Goal: Task Accomplishment & Management: Manage account settings

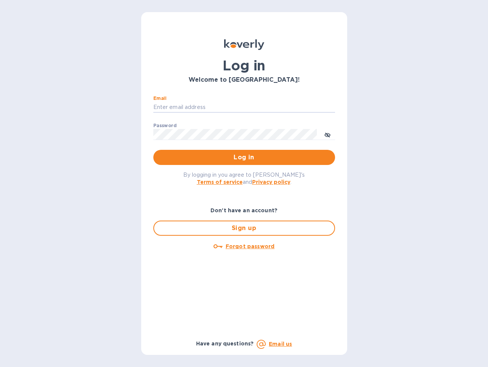
type input "[PERSON_NAME][EMAIL_ADDRESS][DOMAIN_NAME]"
click at [238, 159] on span "Log in" at bounding box center [244, 157] width 170 height 9
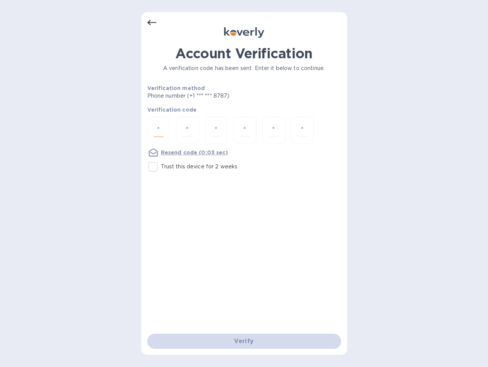
click at [163, 127] on input "number" at bounding box center [159, 130] width 10 height 14
type input "8"
type input "9"
type input "4"
type input "3"
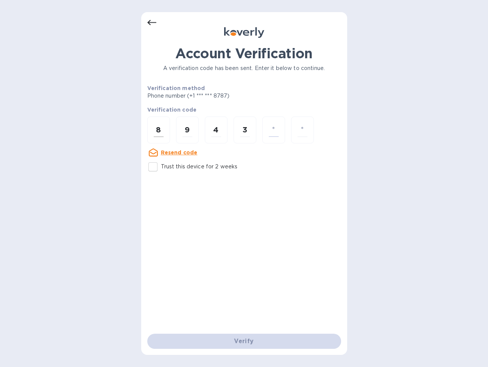
type input "8"
type input "0"
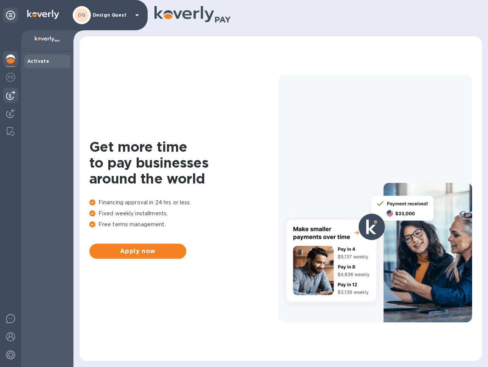
click at [13, 94] on img at bounding box center [10, 95] width 9 height 9
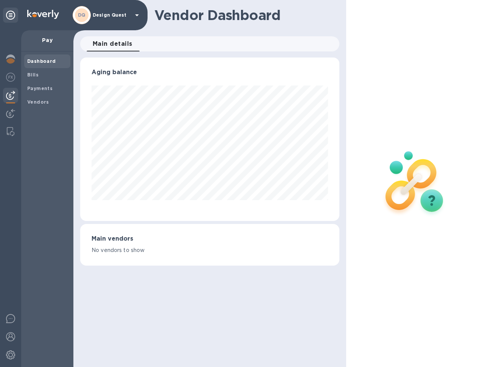
scroll to position [164, 260]
click at [9, 77] on img at bounding box center [10, 77] width 9 height 9
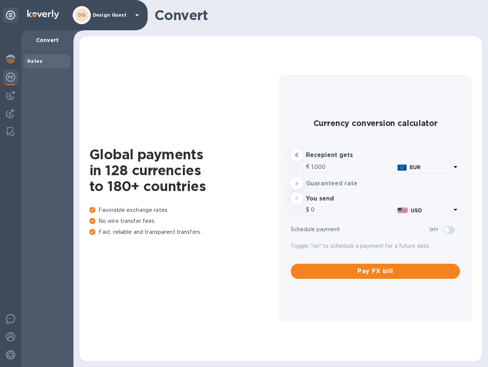
type input "1,168.9"
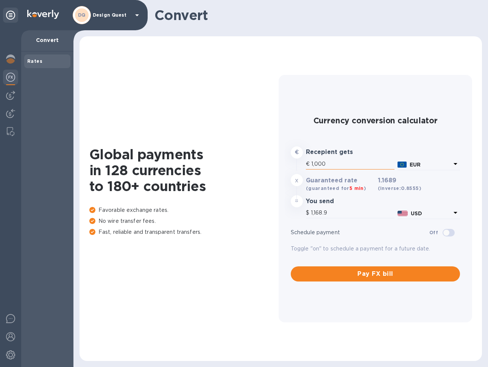
click at [342, 164] on input "1,000" at bounding box center [352, 164] width 83 height 11
drag, startPoint x: 318, startPoint y: 162, endPoint x: 297, endPoint y: 165, distance: 21.8
click at [297, 165] on div "€ Recepient gets € 1,000 EUR" at bounding box center [375, 159] width 173 height 28
type input "2"
type input "2.34"
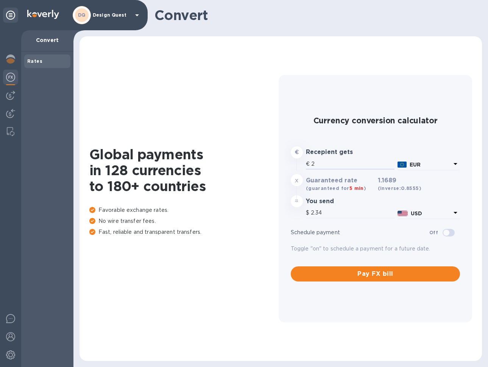
type input "27"
type input "31.56"
type input "275"
type input "321.45"
click at [334, 166] on input "275" at bounding box center [352, 164] width 83 height 11
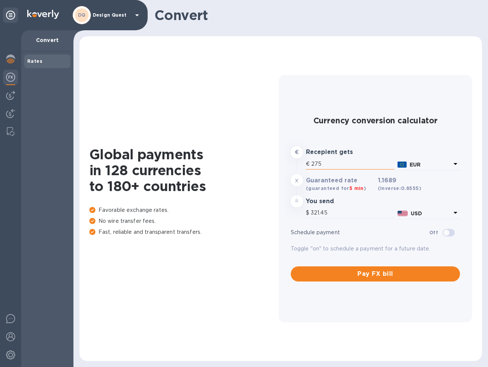
type input "27"
type input "31.56"
type input "2"
type input "2.34"
type input "2"
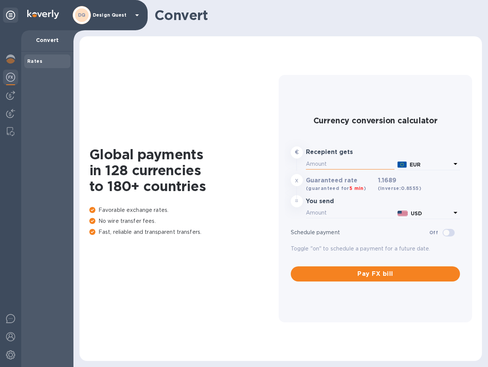
type input "2.34"
type input "22"
type input "25.72"
type input "224"
type input "261.83"
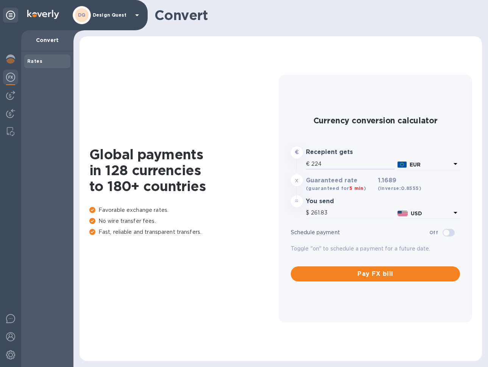
type input "22"
type input "25.72"
type input "2"
type input "2.34"
type input "3"
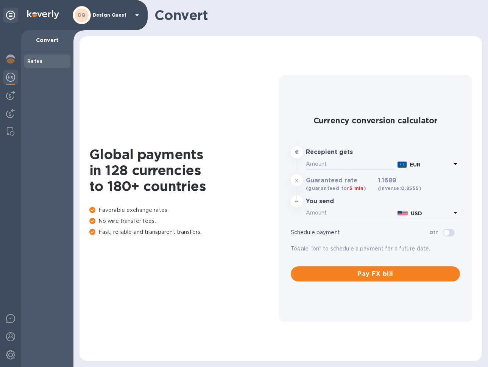
type input "3.51"
type input "33"
type input "38.57"
type input "337"
type input "393.92"
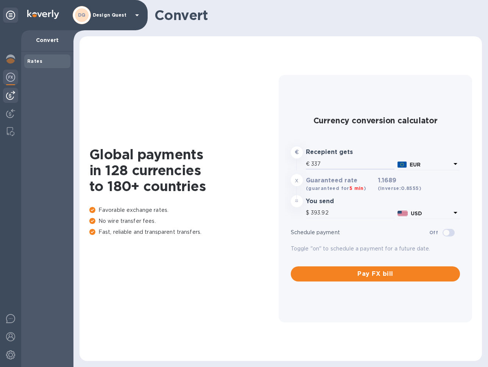
type input "337"
click at [13, 95] on img at bounding box center [10, 95] width 9 height 9
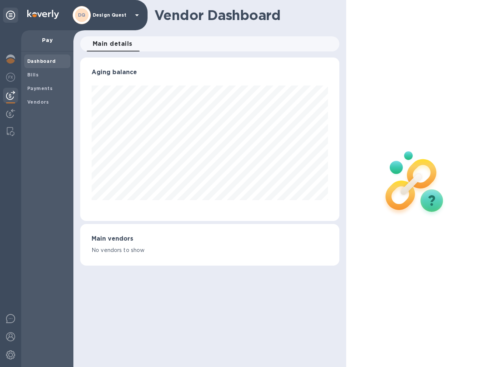
scroll to position [164, 260]
click at [37, 100] on b "Vendors" at bounding box center [38, 102] width 22 height 6
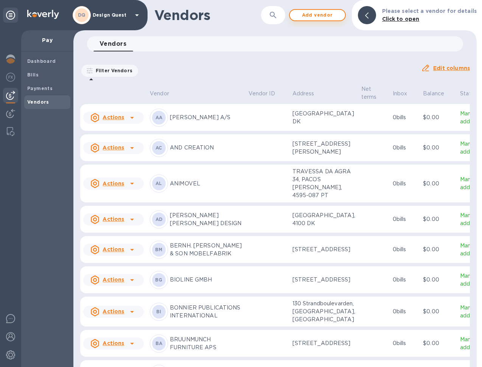
click at [327, 17] on span "Add vendor" at bounding box center [317, 15] width 43 height 9
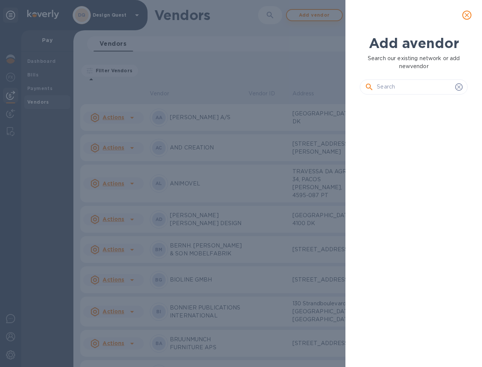
scroll to position [6, 3]
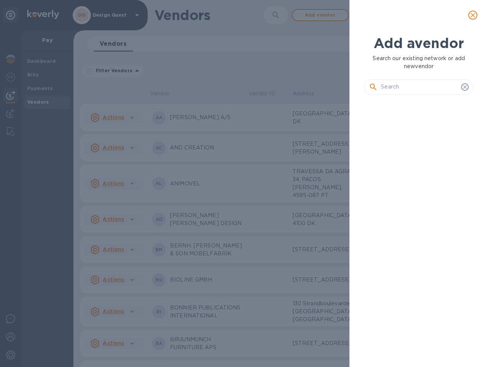
click at [390, 89] on input "text" at bounding box center [419, 86] width 77 height 11
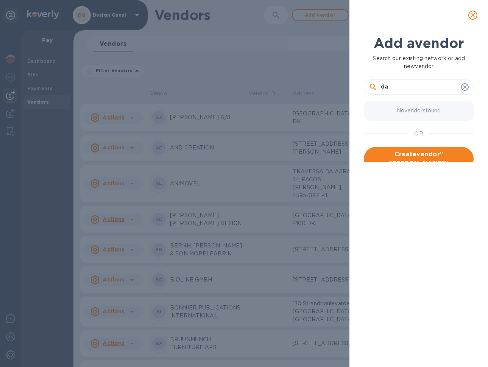
type input "d"
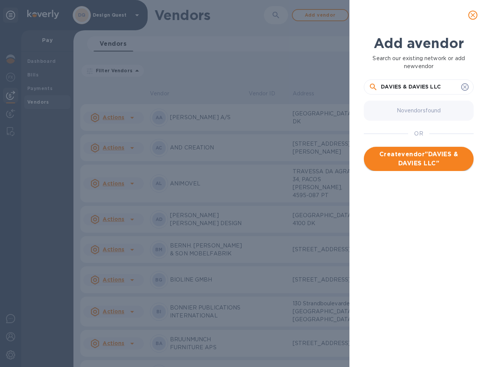
type input "DAVIES & DAVIES LLC"
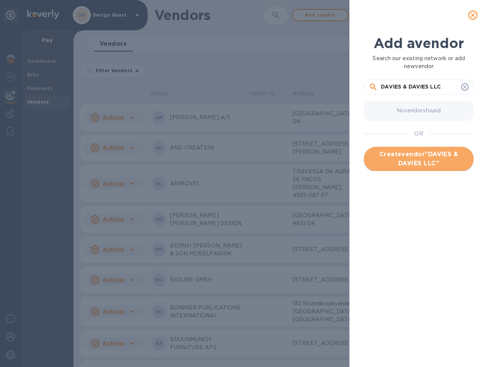
click at [418, 157] on span "Create vendor " DAVIES & DAVIES LLC "" at bounding box center [419, 159] width 98 height 18
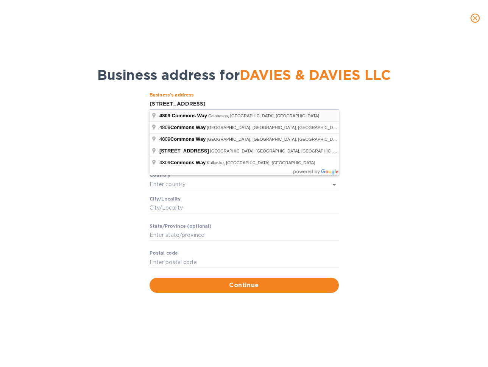
type input "[STREET_ADDRESS]"
type input "Calabasas"
type input "CA"
type input "91302"
type input "[GEOGRAPHIC_DATA]"
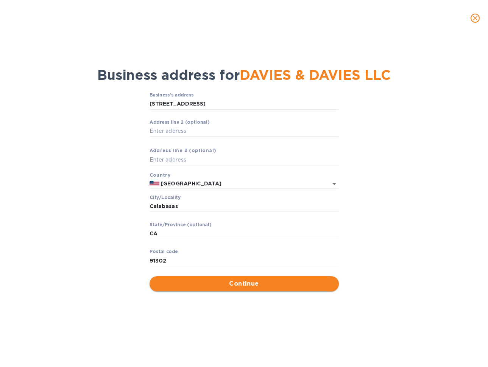
click at [245, 279] on span "Continue" at bounding box center [244, 283] width 177 height 9
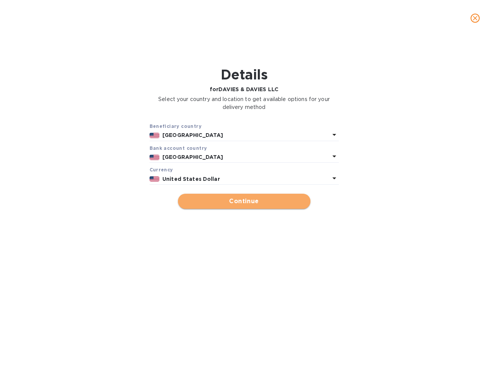
click at [230, 199] on span "Continue" at bounding box center [244, 201] width 120 height 9
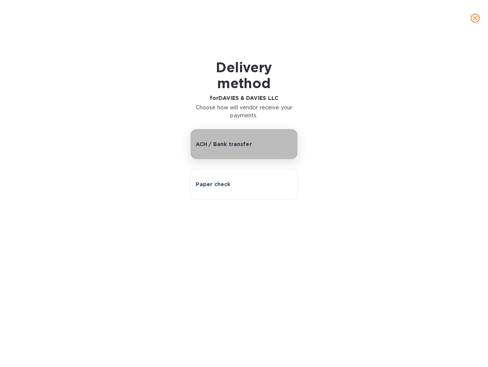
click at [243, 145] on p "ACH / Bank transfer" at bounding box center [224, 144] width 56 height 8
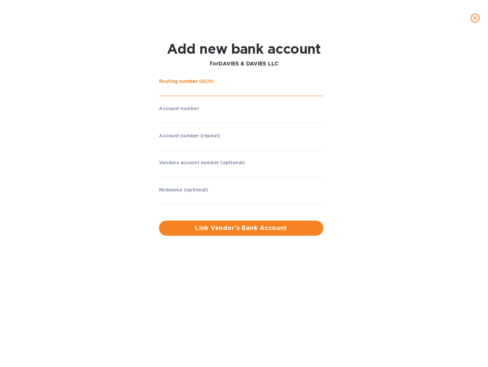
click at [210, 90] on input "string" at bounding box center [241, 90] width 164 height 11
click at [204, 90] on input "string" at bounding box center [241, 90] width 164 height 11
type input "322271724"
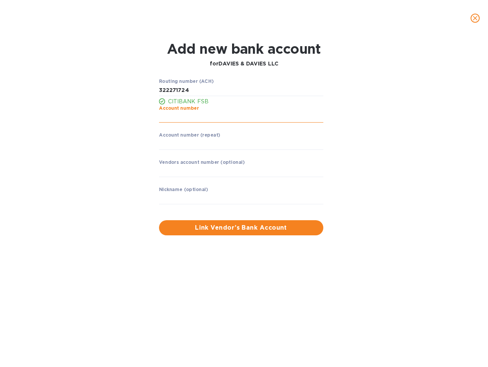
click at [184, 113] on input "string" at bounding box center [241, 117] width 164 height 11
type input "209053768"
click at [195, 146] on input "string" at bounding box center [241, 144] width 164 height 11
type input "209053768"
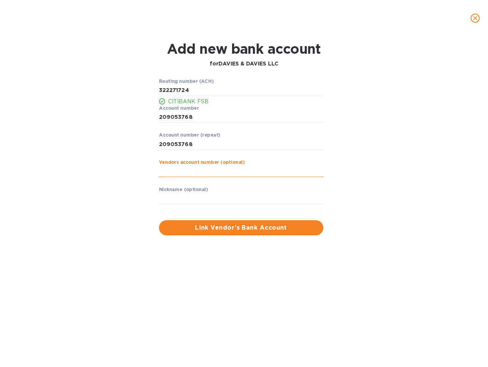
click at [196, 173] on input "text" at bounding box center [241, 171] width 164 height 11
type input "D"
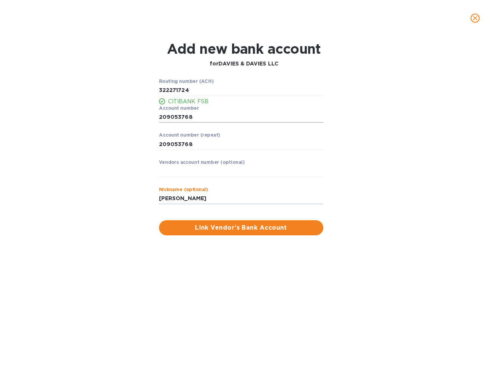
type input "[PERSON_NAME]"
click at [167, 118] on input "string" at bounding box center [241, 117] width 164 height 11
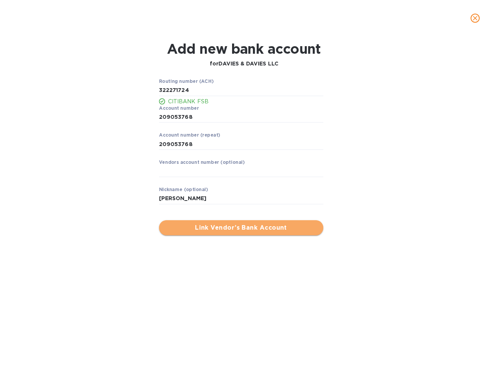
click at [247, 229] on span "Link Vendor’s Bank Account" at bounding box center [241, 227] width 152 height 9
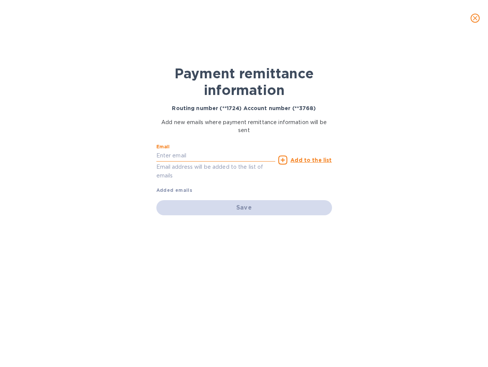
click at [207, 157] on input "text" at bounding box center [215, 155] width 119 height 11
paste input "mailto:[PERSON_NAME][EMAIL_ADDRESS][DOMAIN_NAME]"
click at [175, 155] on input "mailto:[PERSON_NAME][EMAIL_ADDRESS][DOMAIN_NAME]" at bounding box center [215, 155] width 119 height 11
type input "[PERSON_NAME][EMAIL_ADDRESS][DOMAIN_NAME]"
click at [305, 161] on u "Add to the list" at bounding box center [310, 160] width 41 height 6
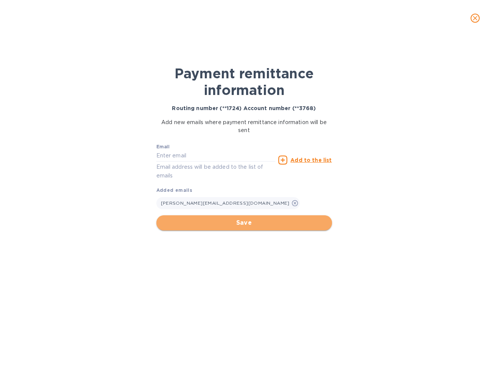
click at [242, 223] on span "Save" at bounding box center [244, 222] width 164 height 9
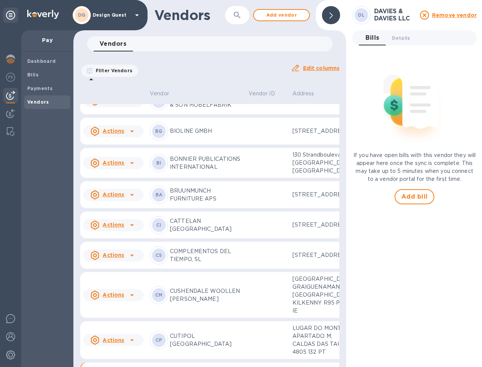
scroll to position [397, 0]
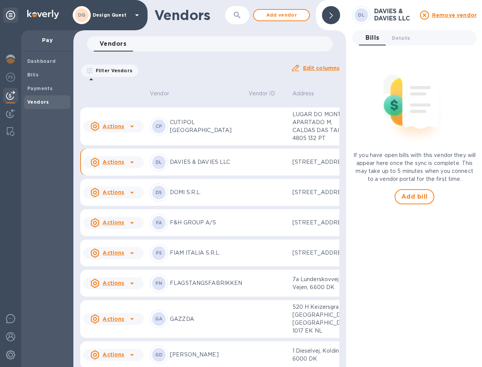
click at [169, 171] on div "[PERSON_NAME] & [PERSON_NAME] LLC" at bounding box center [196, 162] width 93 height 18
click at [403, 37] on span "Details 0" at bounding box center [401, 38] width 18 height 8
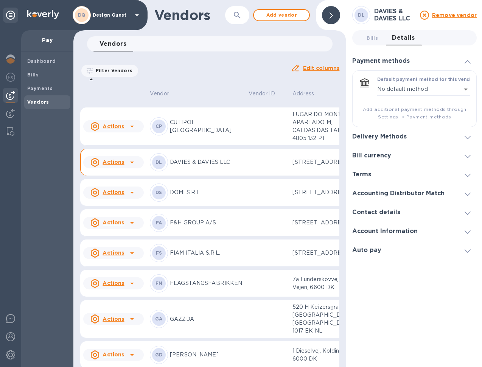
click at [468, 138] on icon at bounding box center [468, 137] width 6 height 3
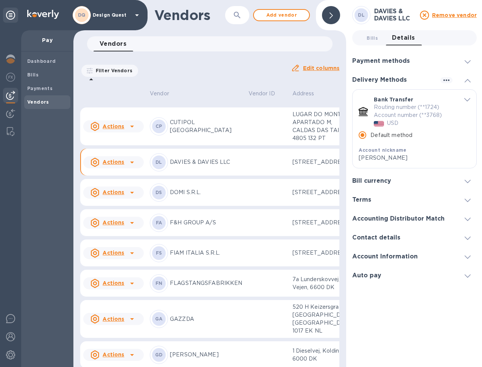
click at [469, 185] on div "Bill currency" at bounding box center [414, 180] width 125 height 19
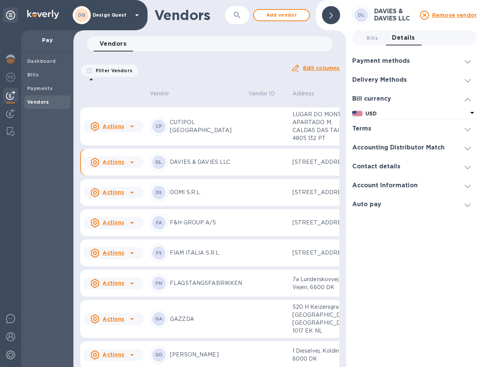
click at [468, 130] on icon at bounding box center [468, 129] width 6 height 3
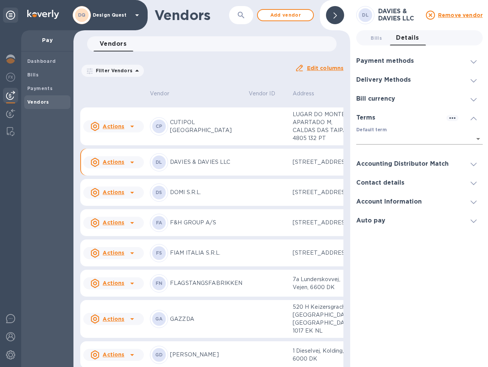
click at [473, 138] on body "DQ Design Quest Pay Dashboard Bills Payments Vendors Vendors ​ Add vendor Vendo…" at bounding box center [244, 183] width 488 height 367
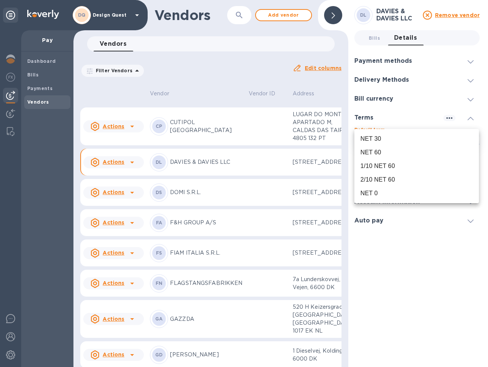
click at [388, 193] on div "NET 0" at bounding box center [416, 193] width 112 height 9
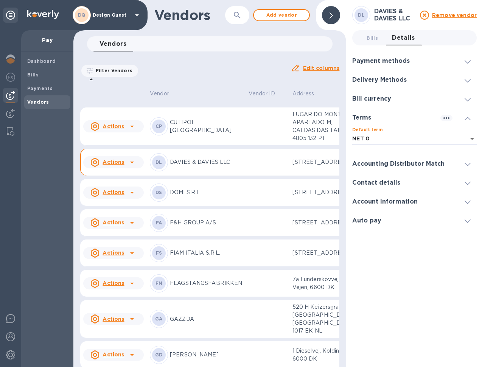
type input "08ec7bd8-0c16-45c7-be5f-d7745074df06"
click at [466, 184] on icon at bounding box center [468, 183] width 6 height 3
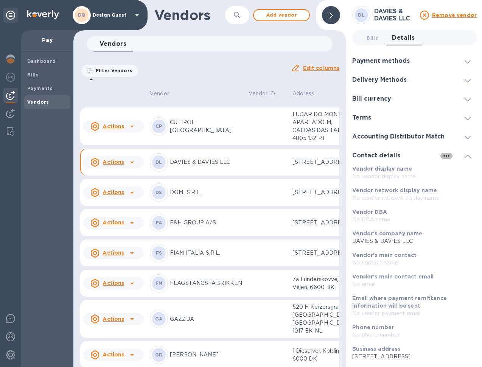
click at [446, 157] on icon "button" at bounding box center [446, 155] width 9 height 9
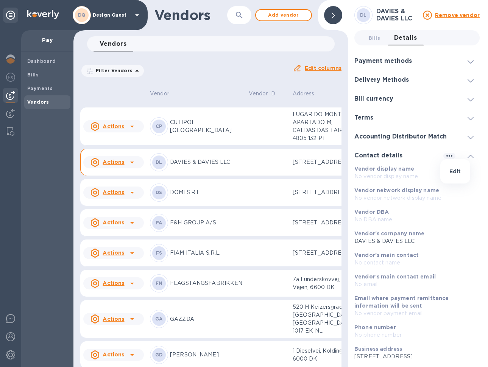
click at [455, 171] on p "Edit" at bounding box center [455, 172] width 12 height 8
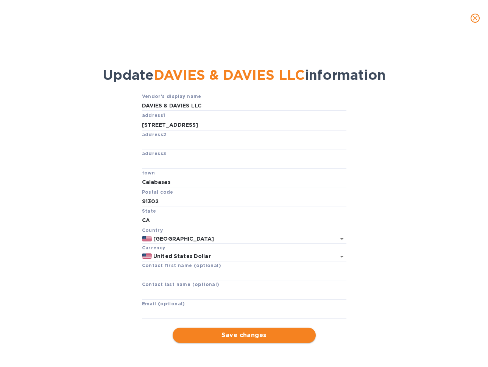
type input "DAVIES & DAVIES LLC"
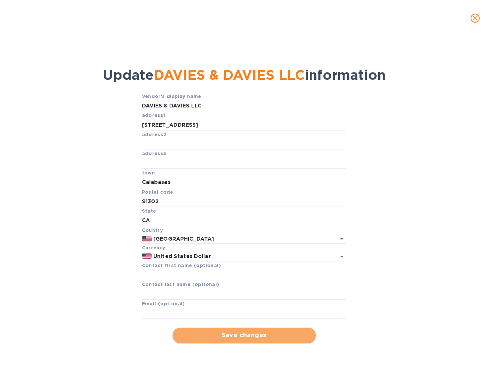
click at [245, 332] on span "Save changes" at bounding box center [244, 335] width 131 height 9
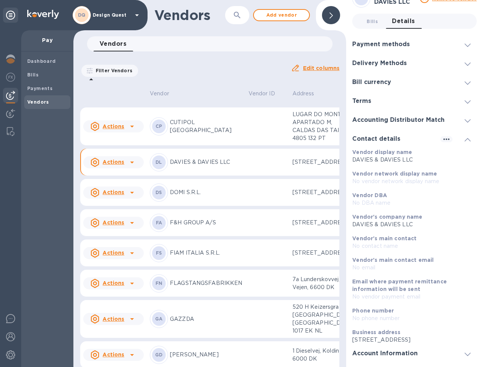
scroll to position [17, 0]
click at [390, 242] on p "No contact name" at bounding box center [411, 246] width 118 height 8
click at [442, 134] on icon "button" at bounding box center [446, 138] width 9 height 9
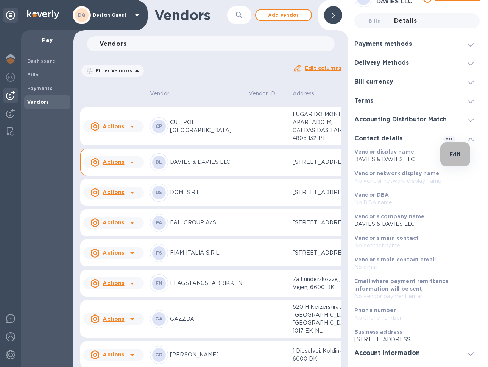
click at [453, 152] on p "Edit" at bounding box center [455, 155] width 12 height 8
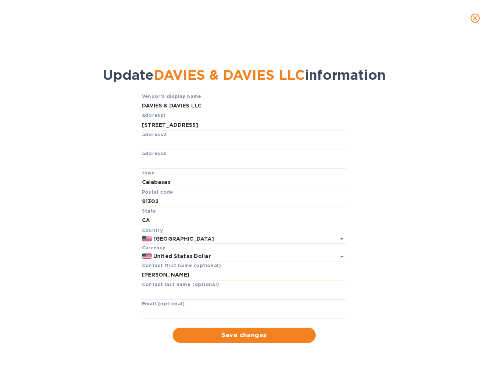
click at [194, 270] on input "[PERSON_NAME]" at bounding box center [244, 275] width 204 height 11
type input "[PERSON_NAME]"
paste input "mailto:[PERSON_NAME][EMAIL_ADDRESS][DOMAIN_NAME]"
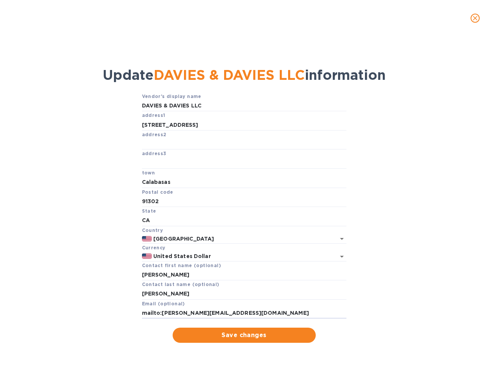
drag, startPoint x: 161, startPoint y: 307, endPoint x: 140, endPoint y: 308, distance: 20.8
click at [140, 308] on div "Vendor's display name [PERSON_NAME] & [PERSON_NAME] LLC address1 [STREET_ADDRES…" at bounding box center [243, 217] width 459 height 251
type input "[PERSON_NAME][EMAIL_ADDRESS][DOMAIN_NAME]"
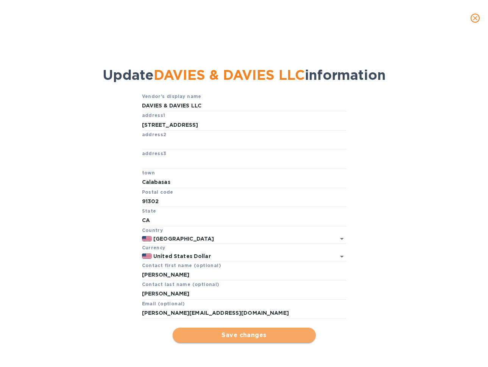
click at [230, 334] on span "Save changes" at bounding box center [244, 335] width 131 height 9
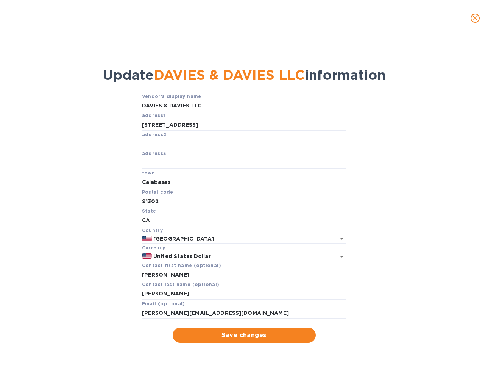
drag, startPoint x: 185, startPoint y: 273, endPoint x: 124, endPoint y: 270, distance: 60.6
click at [124, 270] on div "Vendor's display name [PERSON_NAME] & [PERSON_NAME] LLC address1 [STREET_ADDRES…" at bounding box center [243, 217] width 459 height 251
click at [168, 291] on input "[PERSON_NAME]" at bounding box center [244, 293] width 204 height 11
type input "D"
click at [217, 311] on input "[PERSON_NAME][EMAIL_ADDRESS][DOMAIN_NAME]" at bounding box center [244, 313] width 204 height 11
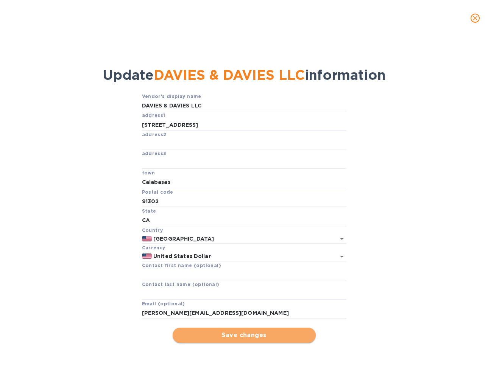
click at [238, 333] on span "Save changes" at bounding box center [244, 335] width 131 height 9
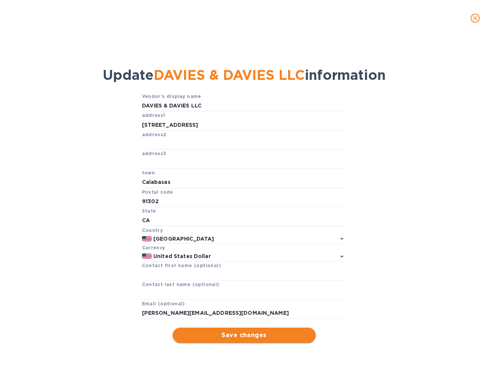
click at [258, 331] on span "Save changes" at bounding box center [244, 335] width 131 height 9
click at [475, 19] on icon "close" at bounding box center [475, 18] width 8 height 8
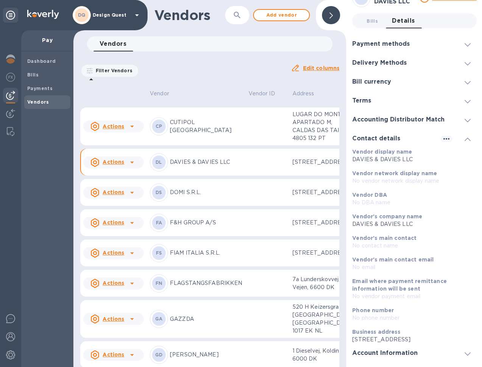
scroll to position [39, 0]
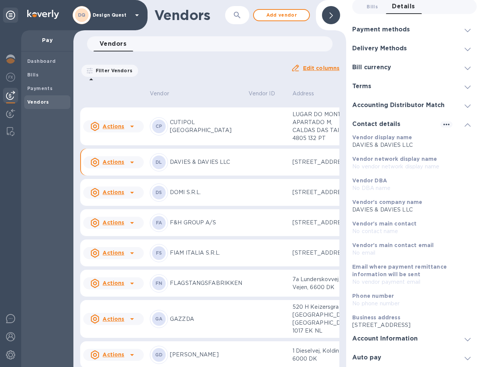
click at [465, 343] on div "Account Information" at bounding box center [414, 338] width 125 height 19
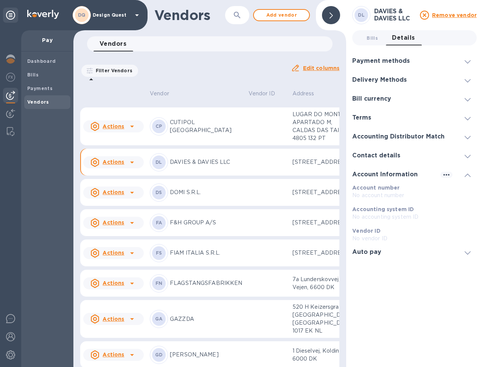
click at [467, 156] on icon at bounding box center [468, 156] width 6 height 3
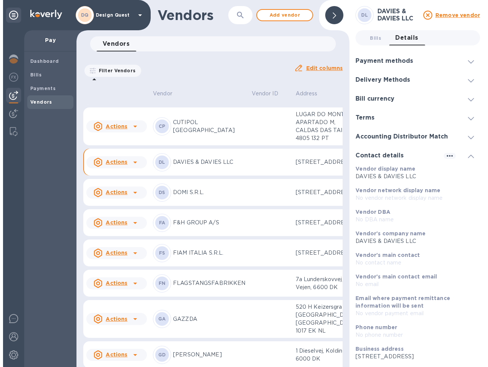
scroll to position [39, 0]
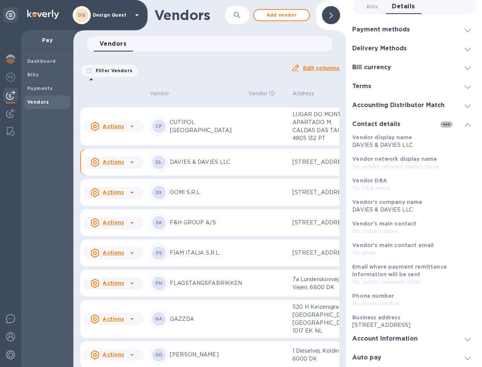
click at [445, 120] on icon "button" at bounding box center [446, 124] width 9 height 9
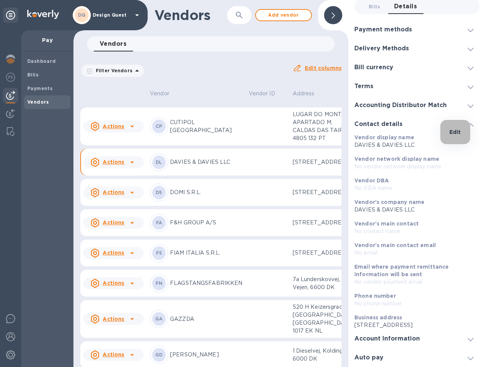
click at [459, 130] on p "Edit" at bounding box center [455, 132] width 12 height 8
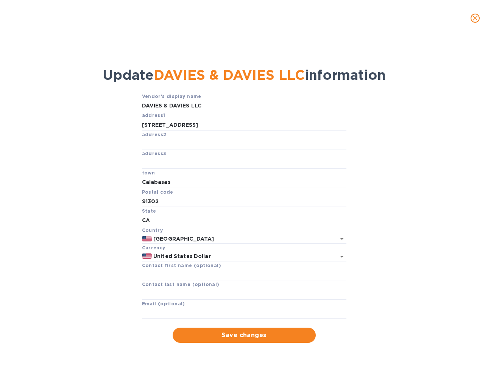
click at [475, 20] on icon "close" at bounding box center [475, 18] width 8 height 8
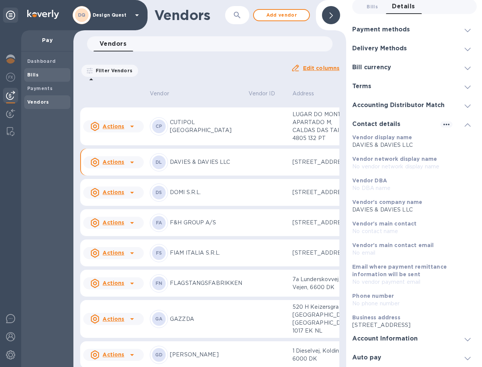
click at [33, 76] on b "Bills" at bounding box center [32, 75] width 11 height 6
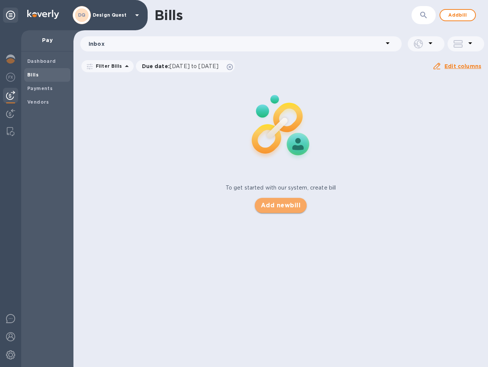
click at [278, 210] on span "Add new bill" at bounding box center [281, 205] width 40 height 9
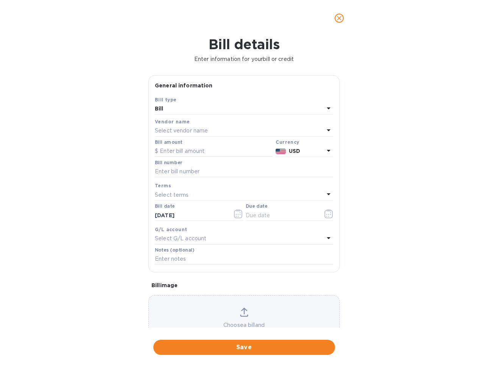
click at [202, 126] on div "Select vendor name" at bounding box center [239, 131] width 169 height 11
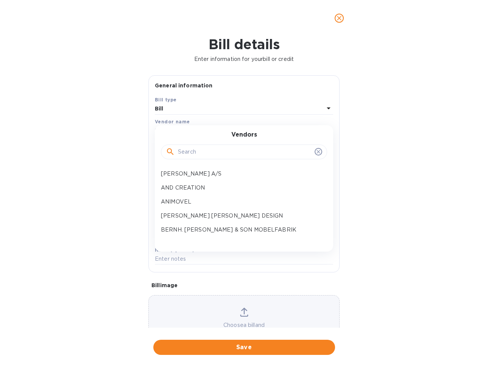
click at [209, 154] on input "text" at bounding box center [245, 152] width 134 height 11
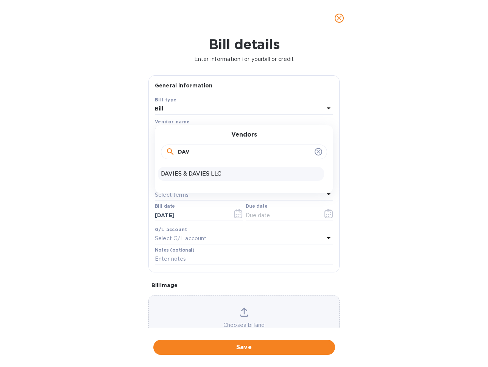
type input "DAV"
click at [195, 176] on p "DAVIES & DAVIES LLC" at bounding box center [241, 174] width 160 height 8
type input "[DATE]"
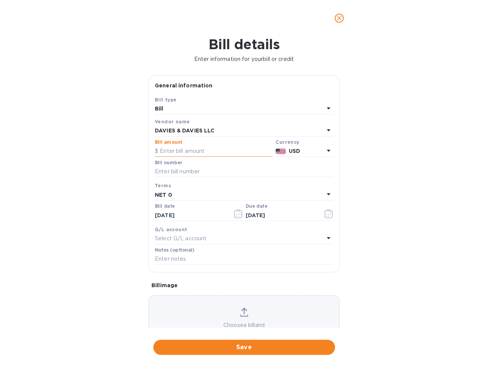
click at [206, 151] on input "text" at bounding box center [214, 151] width 118 height 11
type input "528.60"
click at [194, 170] on input "text" at bounding box center [244, 171] width 178 height 11
type input "OC S0636047-1"
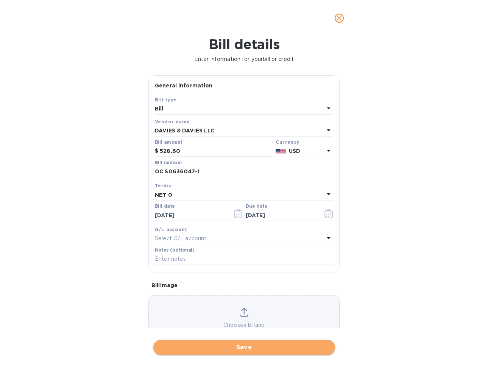
click at [242, 343] on span "Save" at bounding box center [244, 347] width 170 height 9
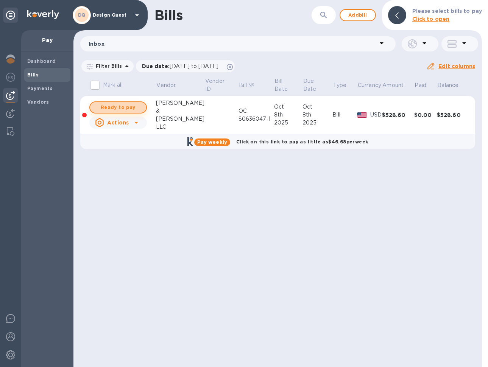
click at [118, 111] on span "Ready to pay" at bounding box center [118, 107] width 44 height 9
checkbox input "true"
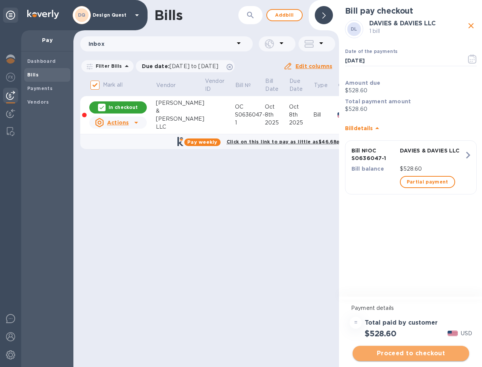
click at [412, 355] on span "Proceed to checkout" at bounding box center [411, 353] width 104 height 9
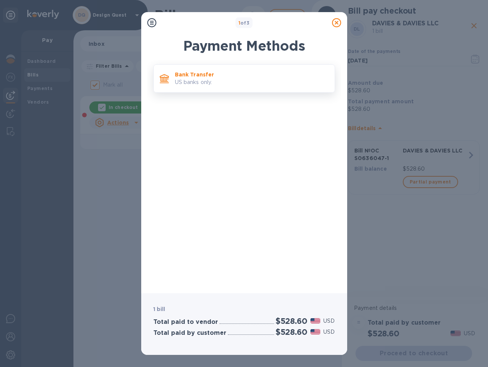
click at [191, 83] on p "US banks only." at bounding box center [252, 82] width 154 height 8
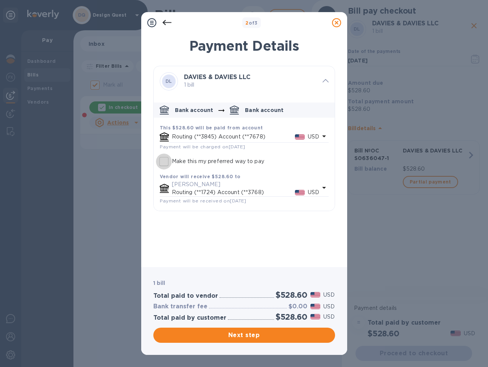
click at [165, 162] on input "Make this my preferred way to pay" at bounding box center [164, 162] width 16 height 16
checkbox input "true"
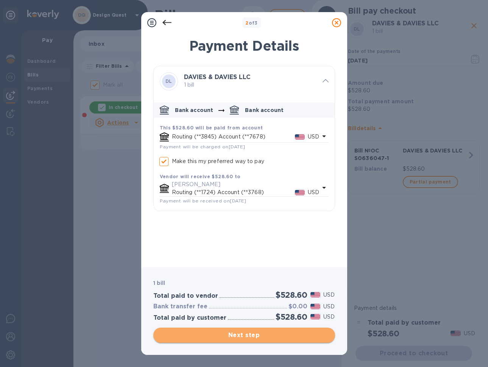
click at [250, 337] on span "Next step" at bounding box center [244, 335] width 170 height 9
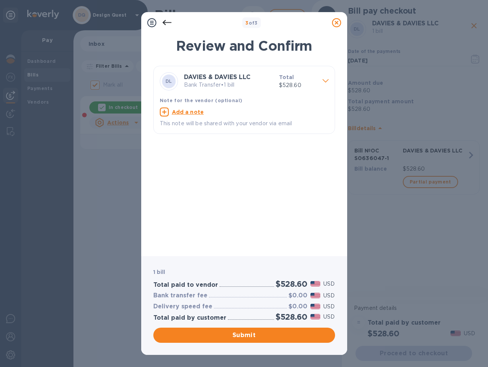
click at [188, 112] on u "Add a note" at bounding box center [188, 112] width 32 height 6
click at [188, 112] on textarea at bounding box center [238, 113] width 157 height 6
type textarea "OC S0636047-1"
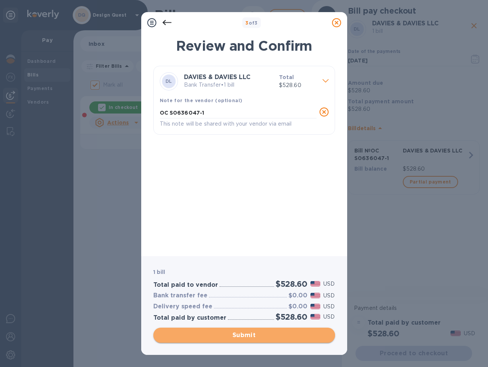
click at [252, 335] on span "Submit" at bounding box center [244, 335] width 170 height 9
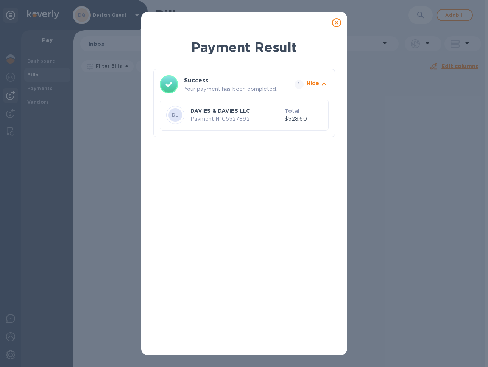
click at [337, 26] on icon at bounding box center [336, 22] width 9 height 9
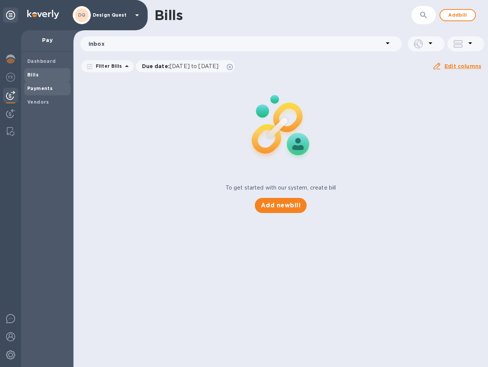
click at [41, 91] on span "Payments" at bounding box center [39, 89] width 25 height 8
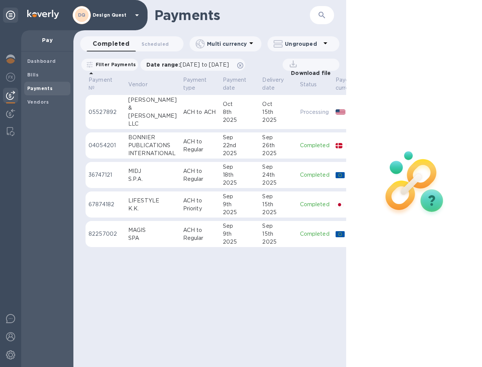
click at [203, 106] on td "ACH to ACH" at bounding box center [200, 112] width 40 height 34
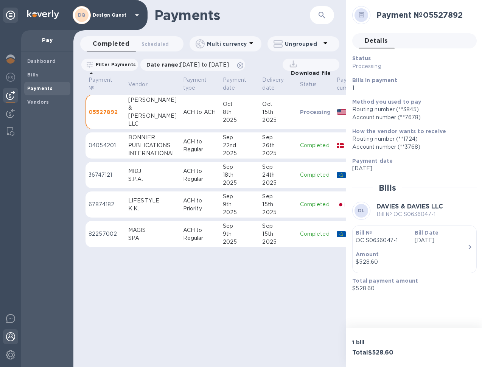
click at [9, 340] on img at bounding box center [10, 336] width 9 height 9
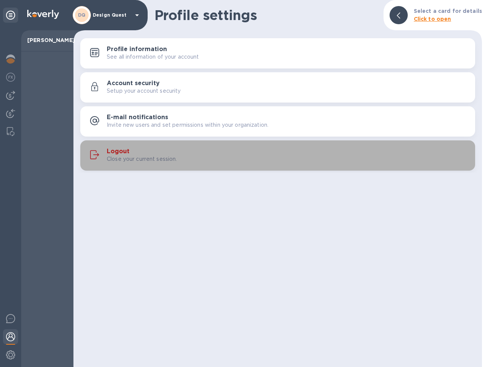
click at [142, 159] on p "Close your current session." at bounding box center [142, 159] width 70 height 8
